Goal: Task Accomplishment & Management: Manage account settings

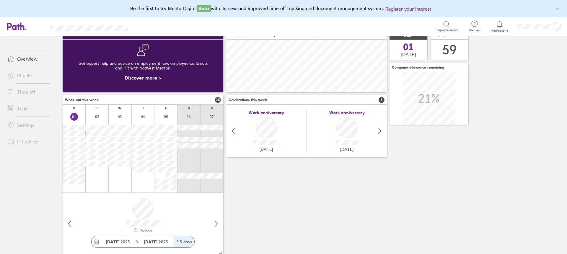
scroll to position [41, 0]
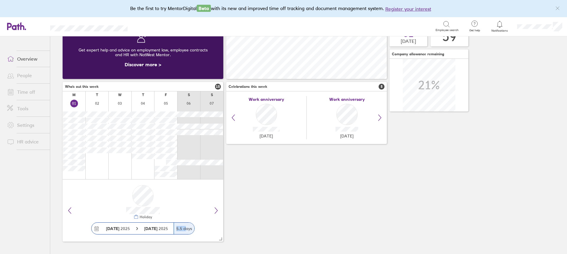
drag, startPoint x: 187, startPoint y: 230, endPoint x: 174, endPoint y: 230, distance: 13.0
click at [174, 230] on div "5.5 days" at bounding box center [184, 228] width 21 height 12
click at [187, 231] on div "5.5 days" at bounding box center [184, 228] width 21 height 12
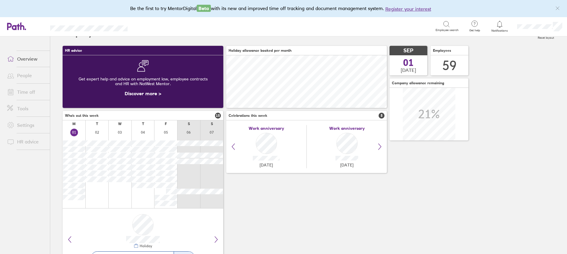
scroll to position [0, 0]
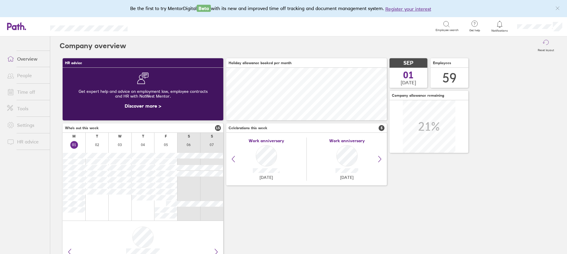
click at [25, 92] on link "Time off" at bounding box center [26, 92] width 48 height 12
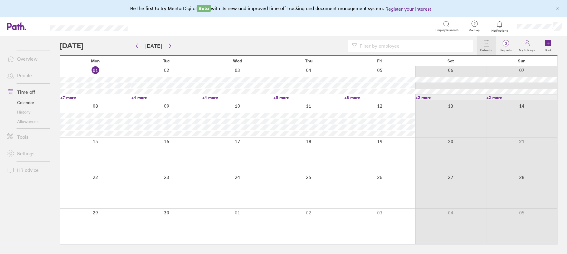
click at [13, 123] on link "Allowances" at bounding box center [26, 121] width 48 height 9
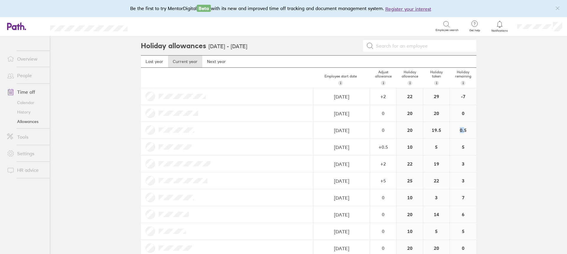
drag, startPoint x: 462, startPoint y: 131, endPoint x: 457, endPoint y: 131, distance: 5.0
click at [457, 131] on div "0.5" at bounding box center [463, 130] width 27 height 17
click at [460, 131] on div "0.5" at bounding box center [463, 130] width 27 height 17
drag, startPoint x: 469, startPoint y: 132, endPoint x: 462, endPoint y: 132, distance: 7.1
click at [462, 132] on div "0.5" at bounding box center [463, 130] width 27 height 17
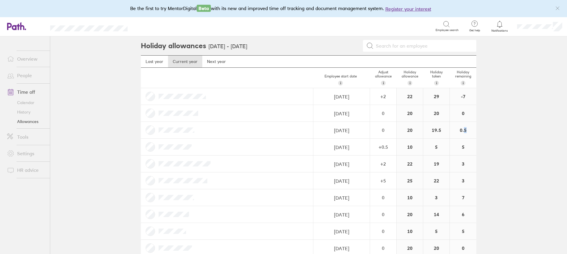
click at [462, 132] on div "0.5" at bounding box center [463, 130] width 27 height 17
click at [35, 90] on link "Time off" at bounding box center [26, 92] width 48 height 12
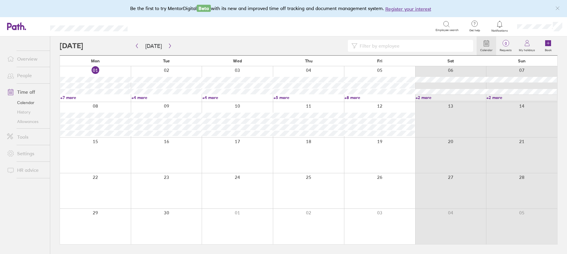
click at [24, 92] on link "Time off" at bounding box center [26, 92] width 48 height 12
click at [26, 90] on link "Time off" at bounding box center [26, 92] width 48 height 12
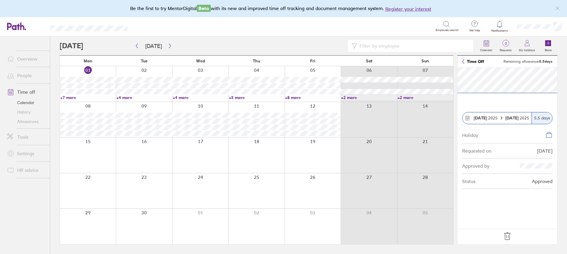
click at [506, 236] on icon at bounding box center [507, 235] width 9 height 9
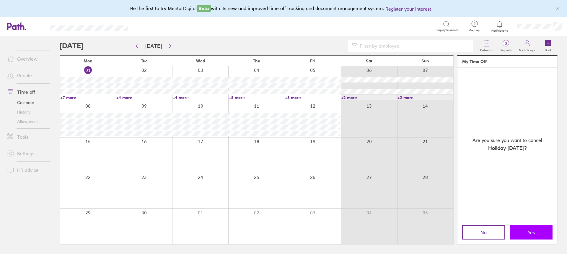
click at [536, 229] on button "Yes" at bounding box center [531, 232] width 43 height 14
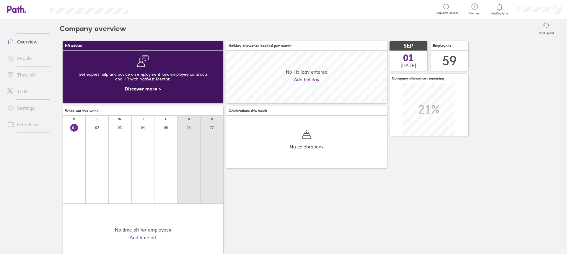
scroll to position [53, 161]
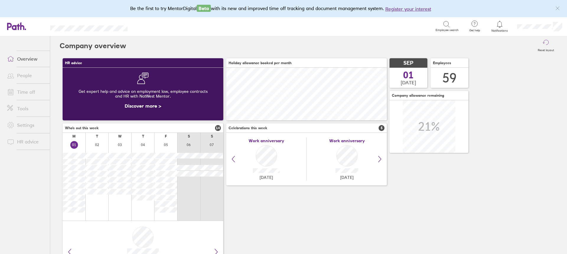
click at [29, 89] on link "Time off" at bounding box center [26, 92] width 48 height 12
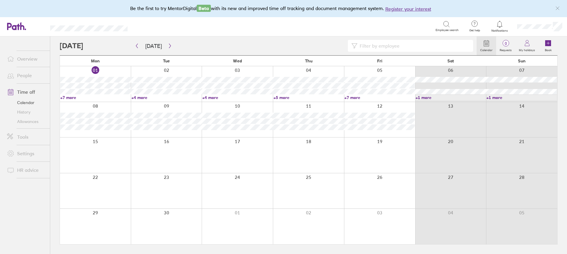
click at [356, 97] on link "+7 more" at bounding box center [379, 97] width 71 height 5
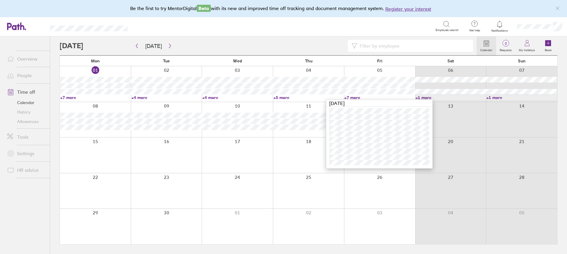
click at [78, 132] on div at bounding box center [95, 119] width 71 height 35
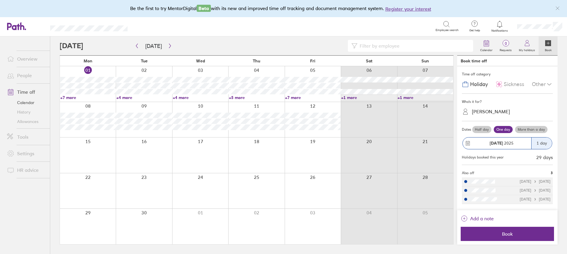
click at [546, 43] on icon at bounding box center [548, 43] width 6 height 6
click at [547, 41] on icon at bounding box center [548, 43] width 6 height 6
click at [17, 122] on link "Allowances" at bounding box center [26, 121] width 48 height 9
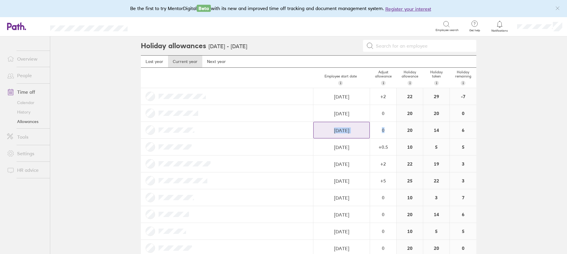
drag, startPoint x: 392, startPoint y: 129, endPoint x: 357, endPoint y: 130, distance: 35.2
click at [359, 131] on div "13/05/2024 Navigate forward to interact with the calendar and select a date. Pr…" at bounding box center [308, 130] width 335 height 17
click at [325, 127] on input "13/05/2024" at bounding box center [342, 130] width 56 height 17
select select "April"
select select "2024"
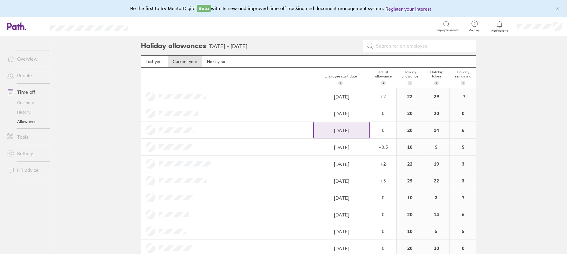
select select "May"
select select "2024"
select select "June"
select select "2024"
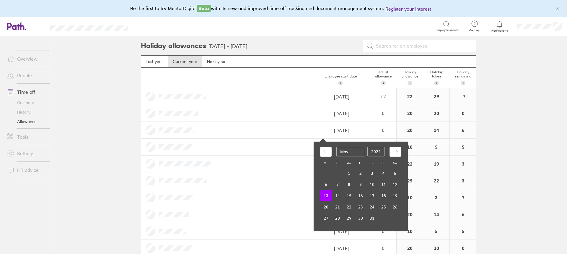
click at [281, 129] on div at bounding box center [227, 130] width 172 height 17
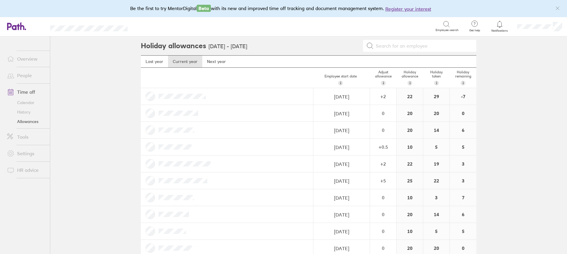
click at [148, 133] on div at bounding box center [227, 130] width 172 height 17
click at [22, 104] on link "Calendar" at bounding box center [26, 102] width 48 height 9
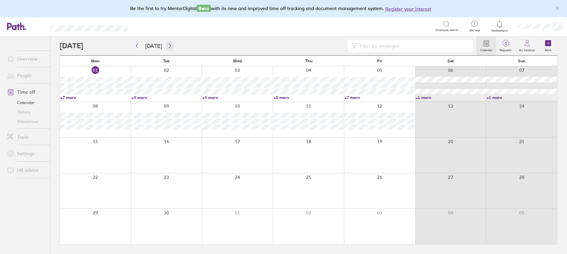
click at [168, 48] on icon "button" at bounding box center [170, 45] width 4 height 5
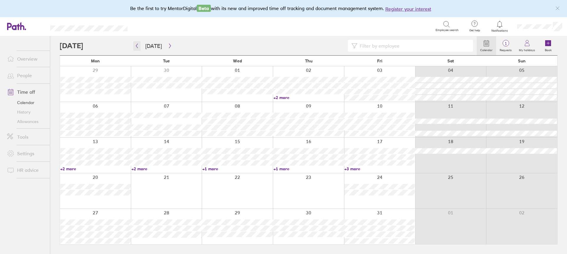
click at [140, 45] on button "button" at bounding box center [136, 46] width 7 height 10
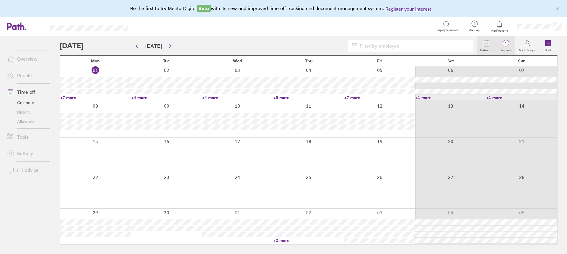
click at [503, 42] on span "1" at bounding box center [505, 43] width 19 height 5
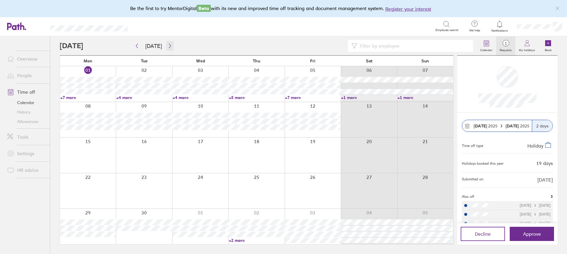
click at [168, 44] on icon "button" at bounding box center [170, 45] width 4 height 5
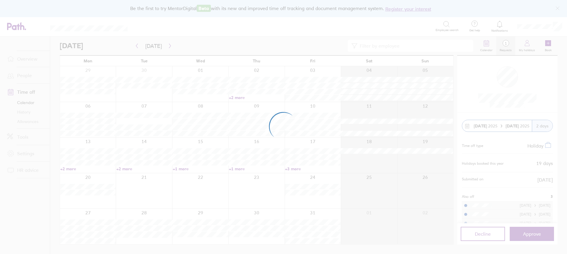
click at [141, 44] on div at bounding box center [283, 127] width 567 height 254
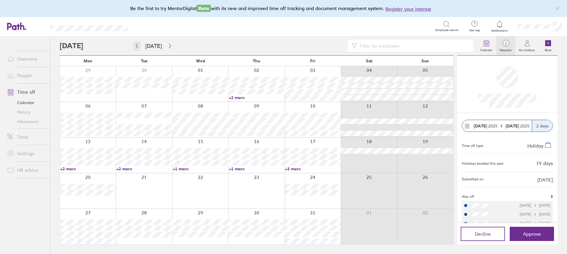
click at [137, 47] on icon "button" at bounding box center [137, 45] width 4 height 5
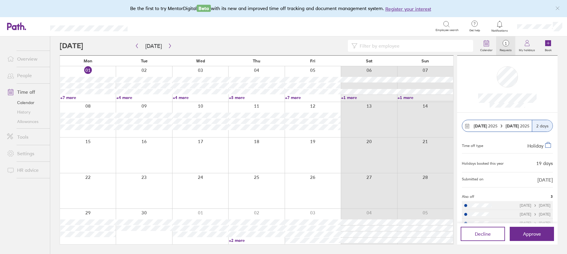
click at [15, 77] on span at bounding box center [9, 75] width 15 height 7
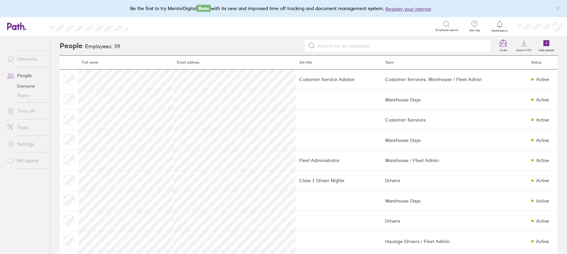
click at [25, 124] on link "Tools" at bounding box center [26, 127] width 48 height 12
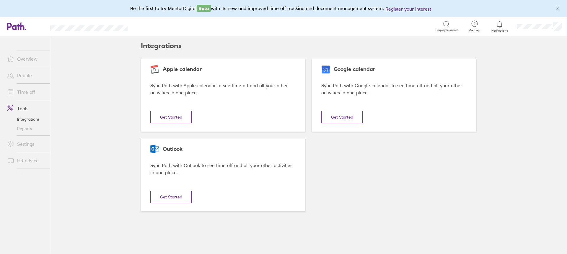
click at [24, 145] on link "Settings" at bounding box center [26, 144] width 48 height 12
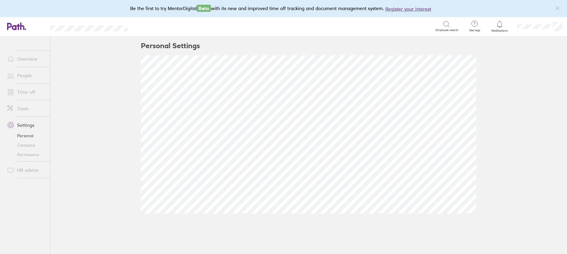
click at [18, 172] on link "HR advice" at bounding box center [26, 170] width 48 height 12
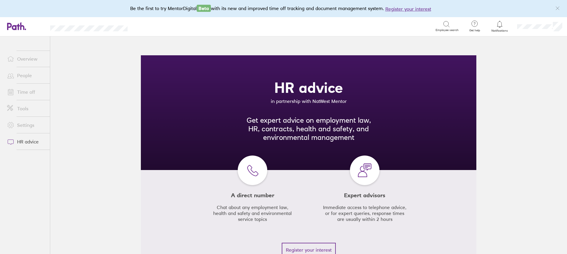
click at [30, 124] on link "Settings" at bounding box center [26, 125] width 48 height 12
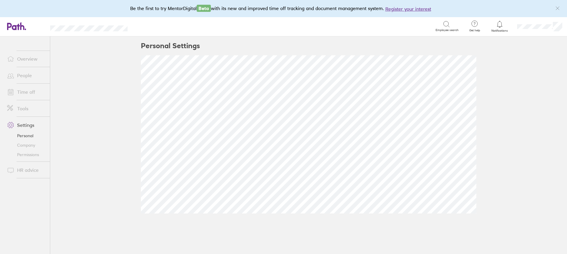
click at [21, 90] on link "Time off" at bounding box center [26, 92] width 48 height 12
